Goal: Submit feedback/report problem: Provide input to the site owners about the experience or issues

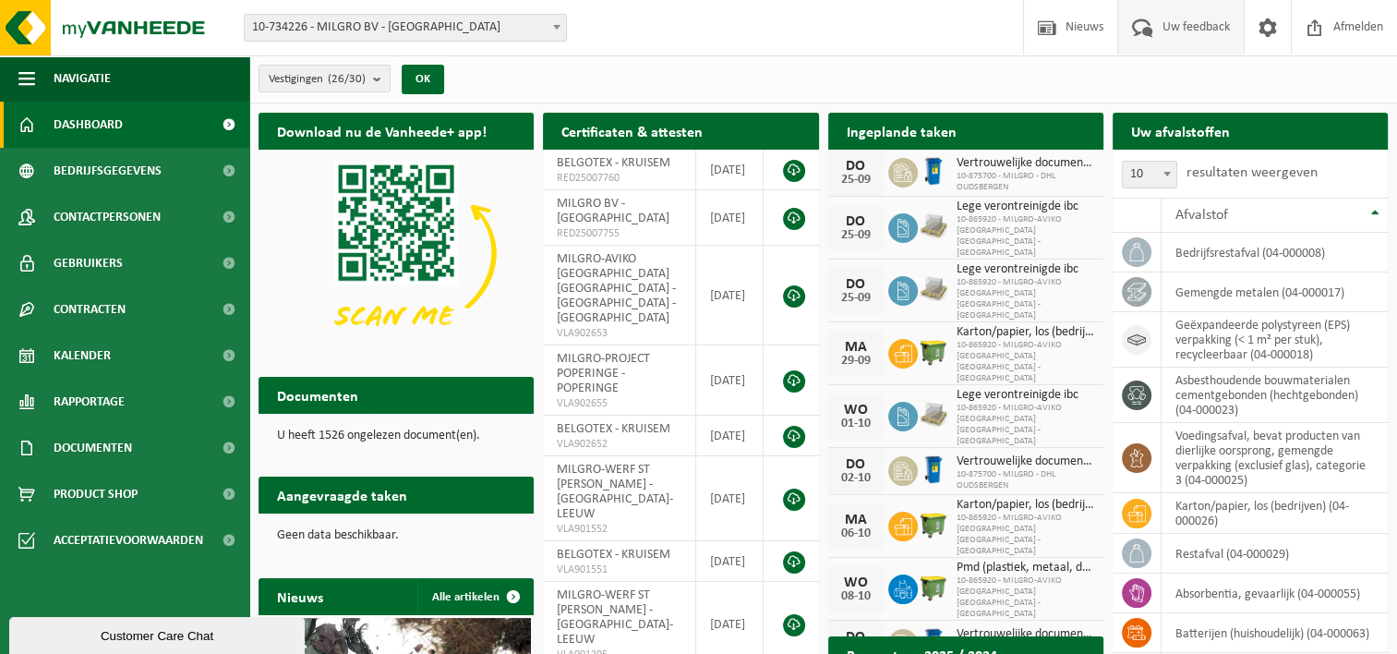
click at [1147, 30] on span at bounding box center [1143, 27] width 30 height 54
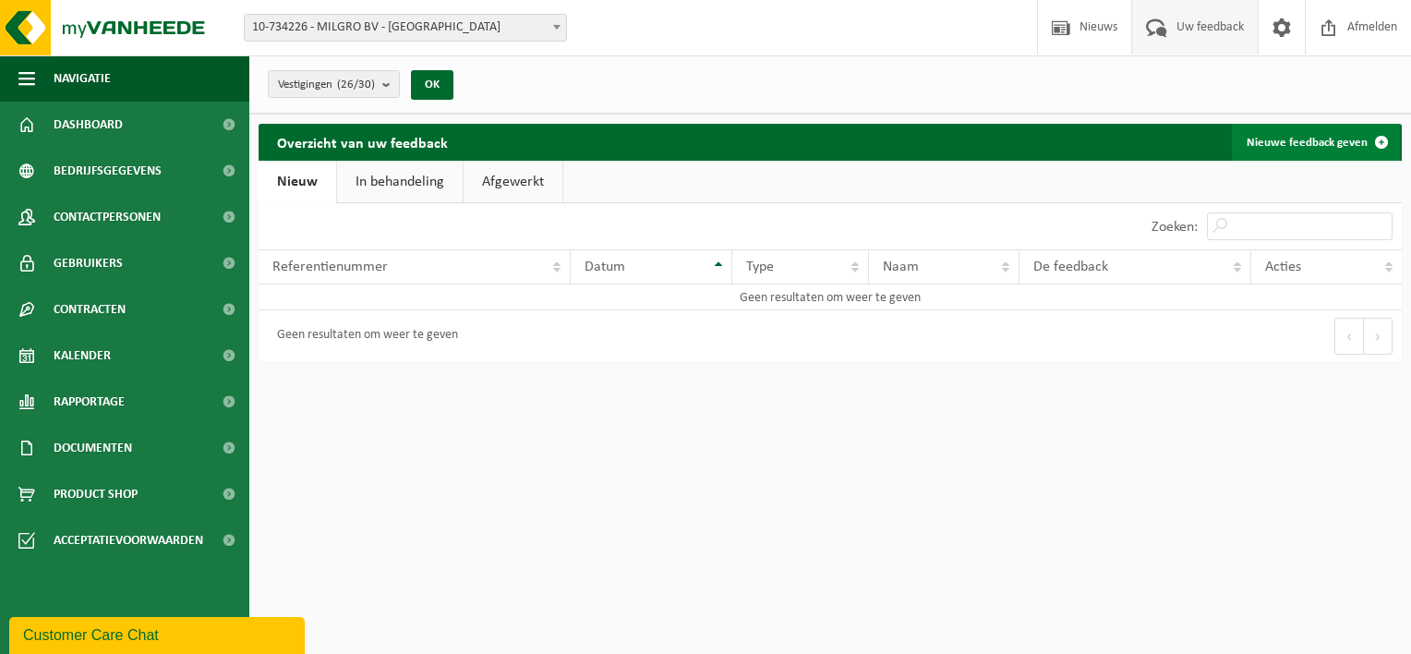
click at [1315, 130] on link "Nieuwe feedback geven" at bounding box center [1316, 142] width 168 height 37
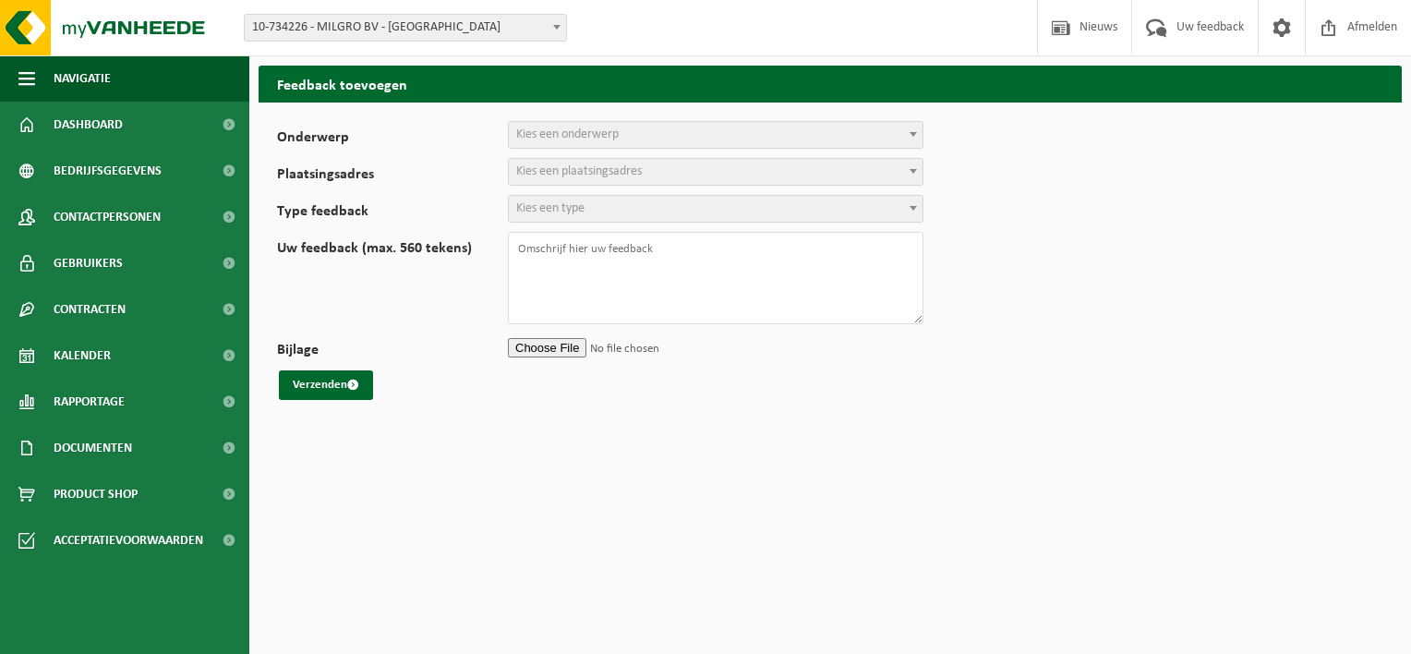
select select
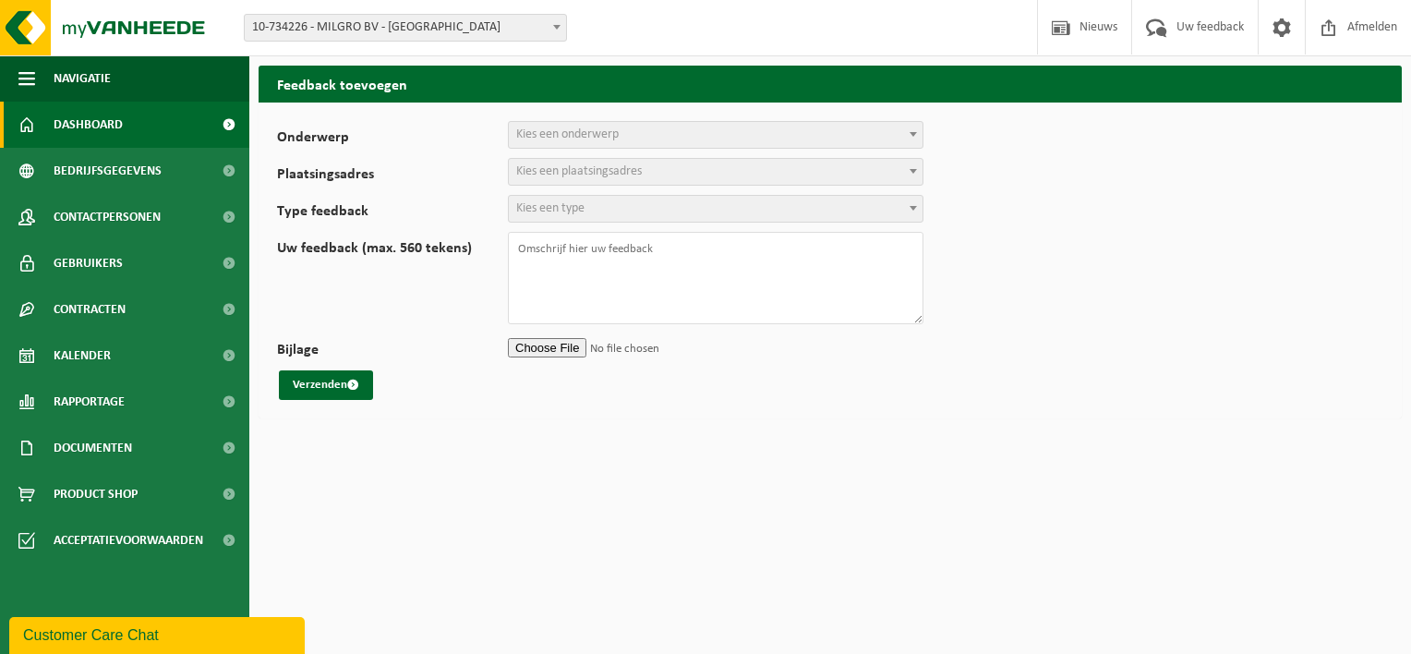
click at [151, 138] on link "Dashboard" at bounding box center [124, 125] width 249 height 46
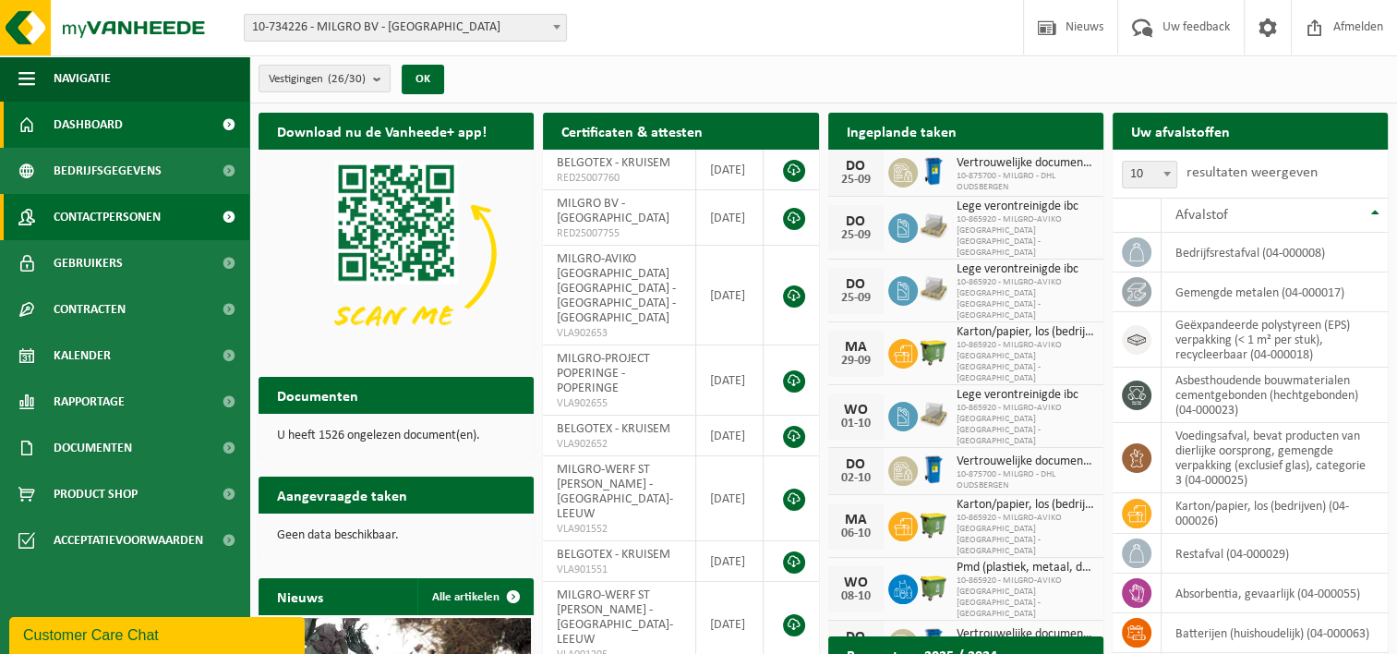
click at [144, 225] on span "Contactpersonen" at bounding box center [107, 217] width 107 height 46
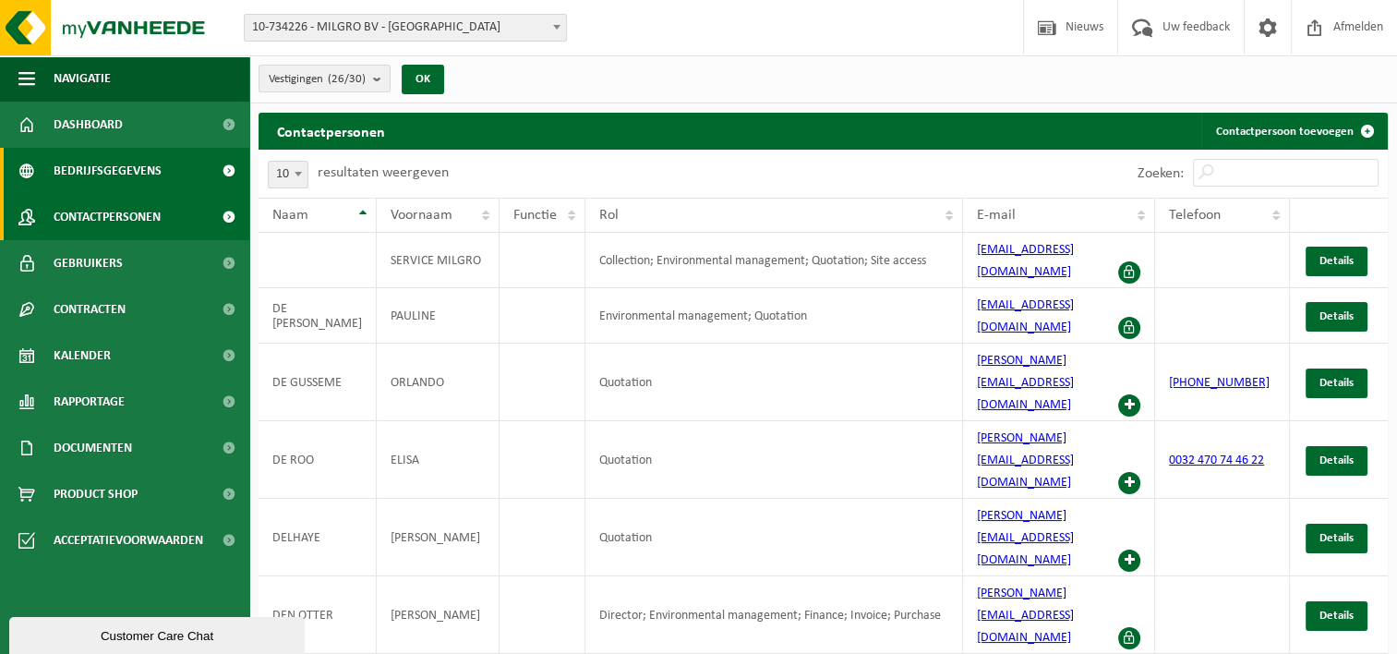
click at [127, 170] on span "Bedrijfsgegevens" at bounding box center [108, 171] width 108 height 46
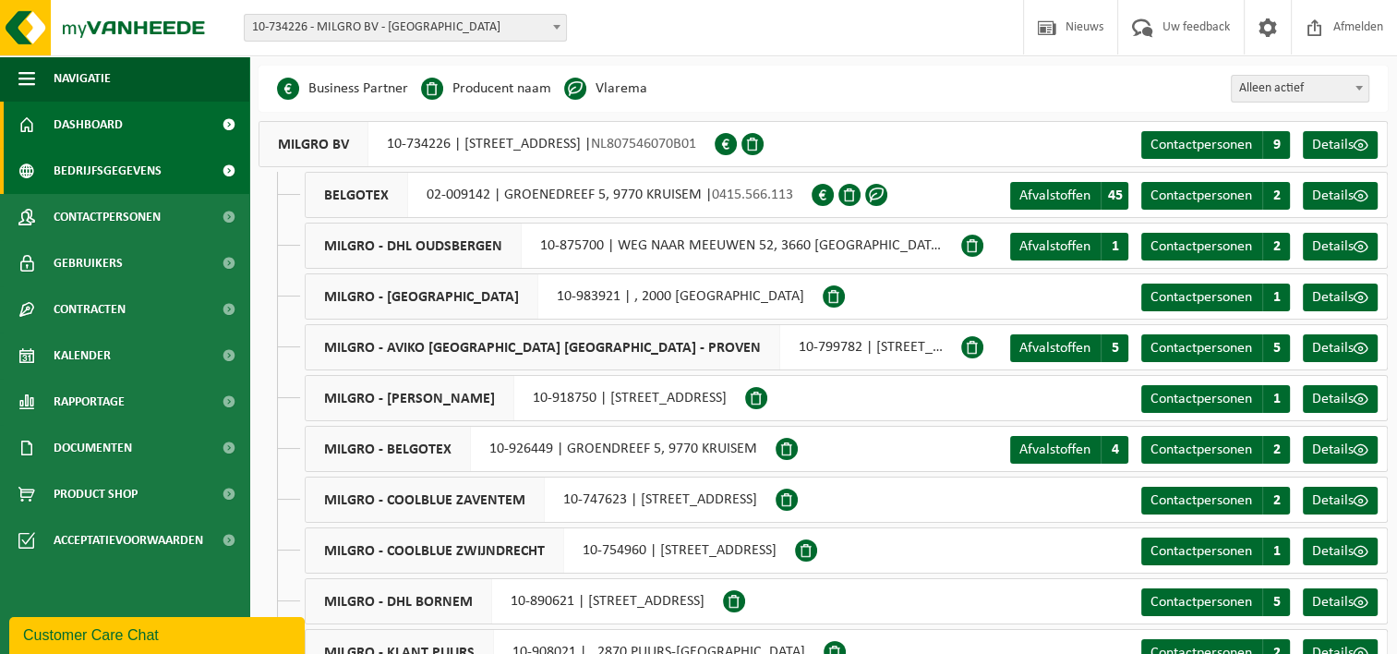
click at [122, 126] on span "Dashboard" at bounding box center [88, 125] width 69 height 46
